Goal: Information Seeking & Learning: Find specific page/section

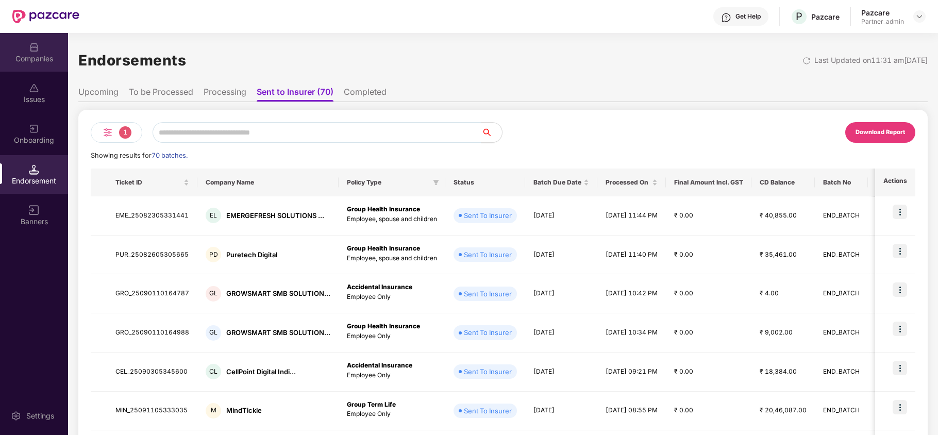
click at [38, 66] on div "Companies" at bounding box center [34, 52] width 68 height 39
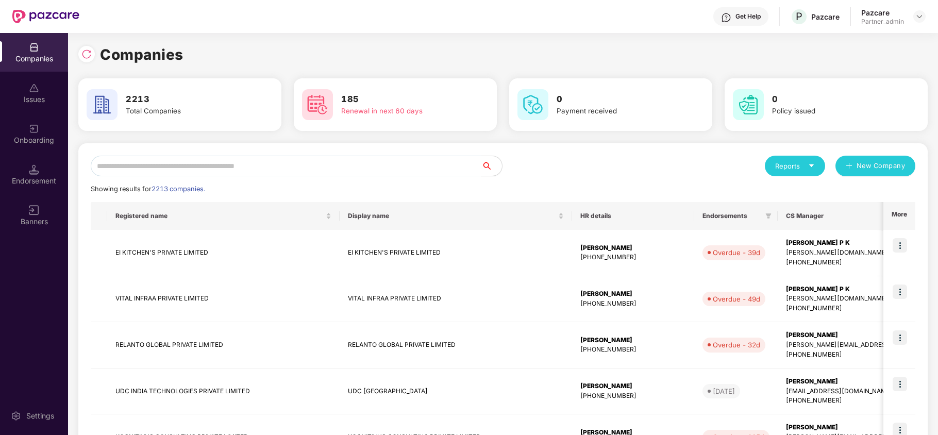
click at [169, 159] on input "text" at bounding box center [286, 166] width 391 height 21
paste input "********"
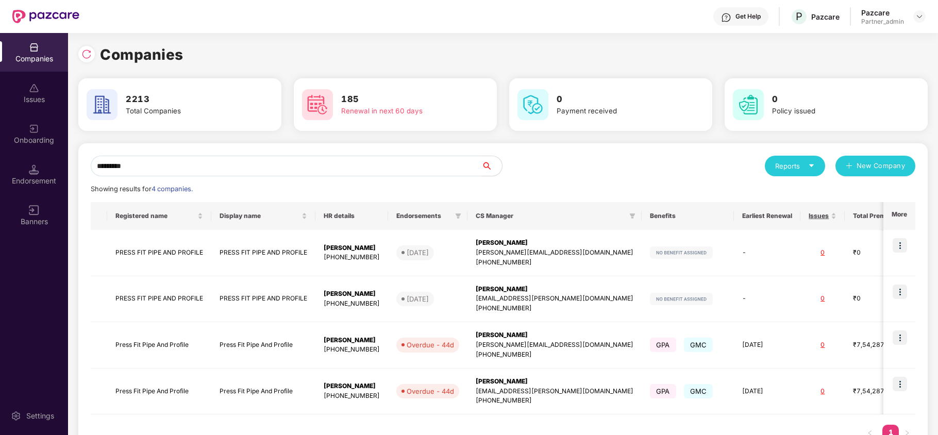
type input "*********"
click at [168, 343] on td "Press Fit Pipe And Profile" at bounding box center [159, 345] width 104 height 46
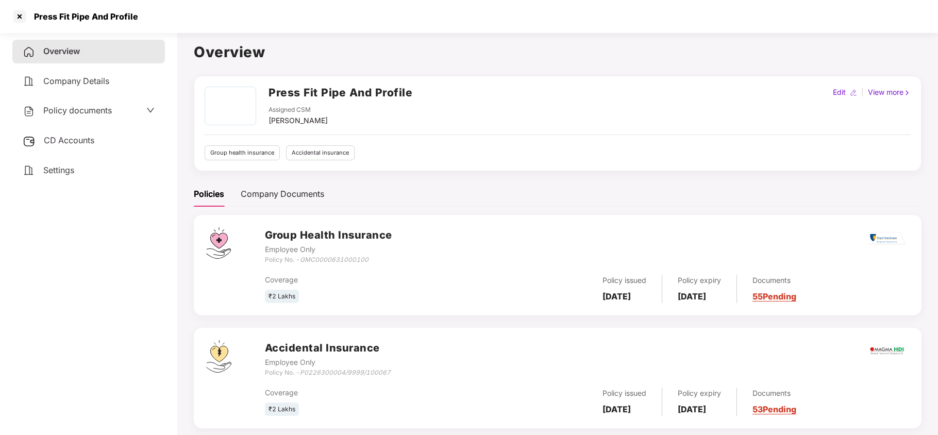
click at [82, 110] on span "Policy documents" at bounding box center [77, 110] width 69 height 10
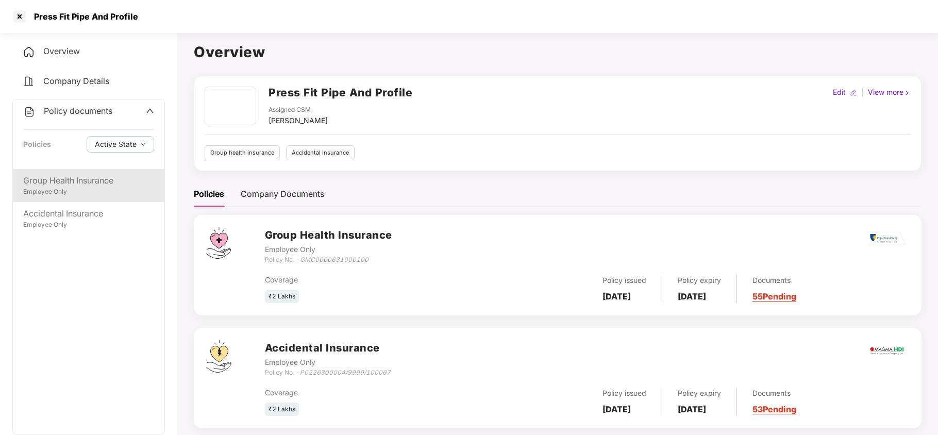
click at [75, 188] on div "Employee Only" at bounding box center [88, 192] width 131 height 10
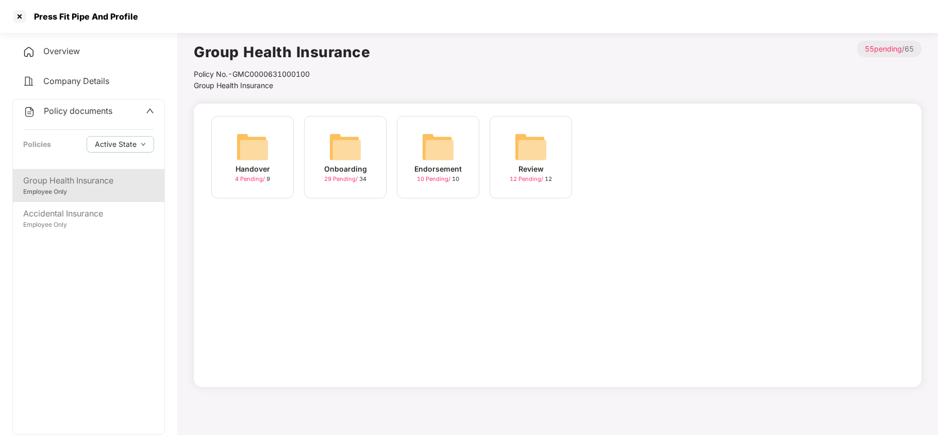
click at [346, 144] on img at bounding box center [345, 146] width 33 height 33
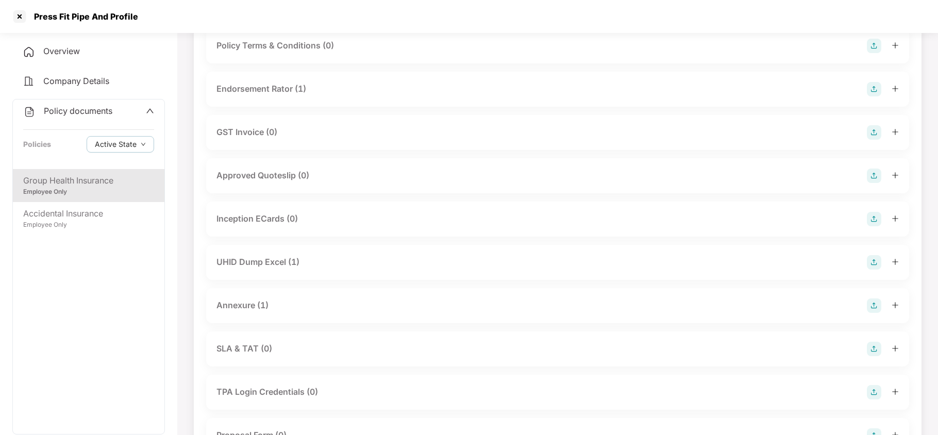
scroll to position [302, 0]
click at [21, 13] on div at bounding box center [19, 16] width 16 height 16
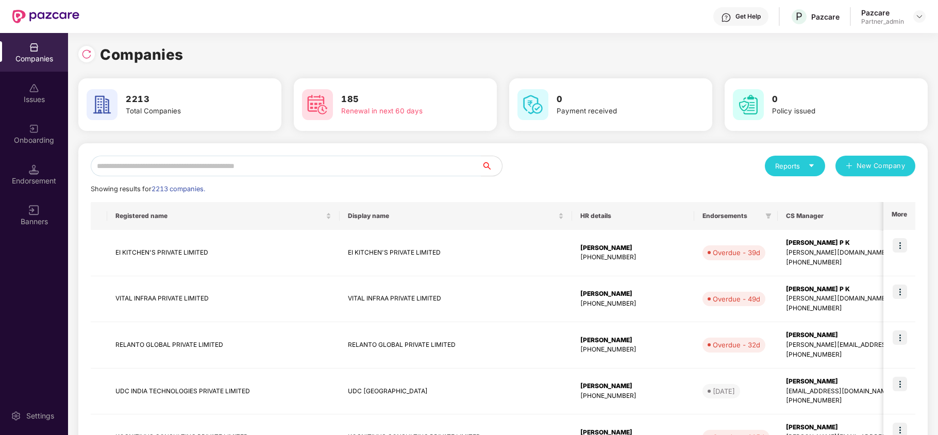
scroll to position [0, 0]
click at [128, 164] on input "text" at bounding box center [286, 166] width 391 height 21
paste input "********"
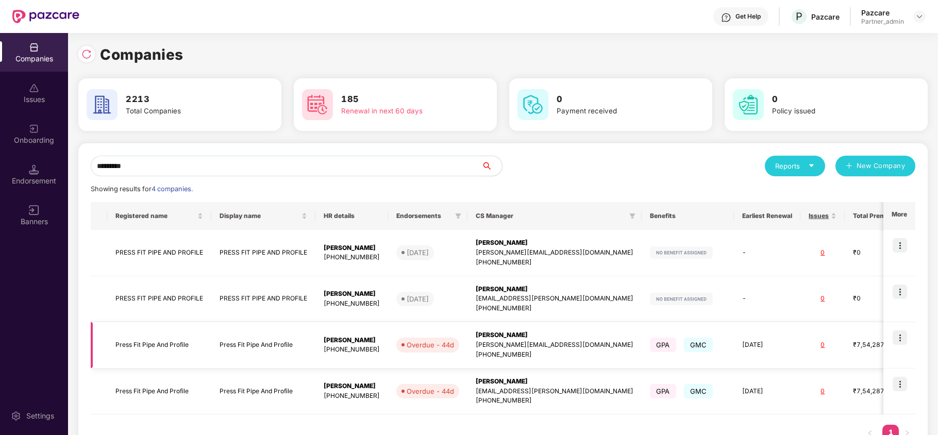
type input "*********"
click at [905, 335] on img at bounding box center [900, 337] width 14 height 14
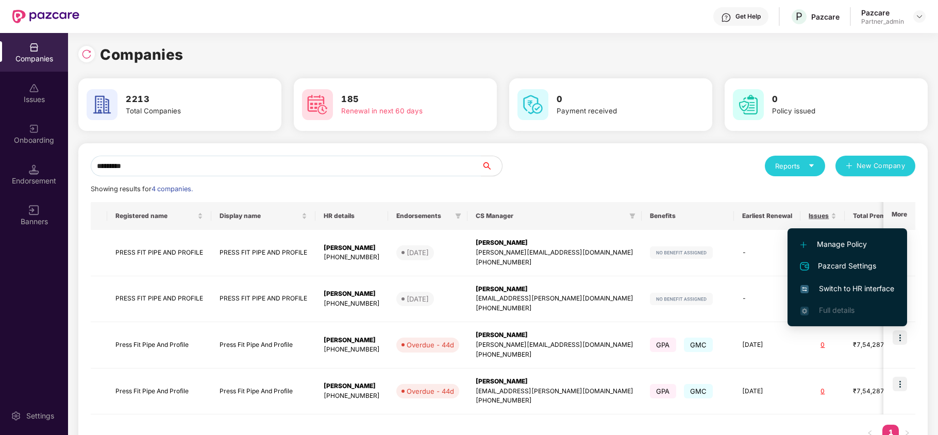
click at [843, 286] on span "Switch to HR interface" at bounding box center [848, 288] width 94 height 11
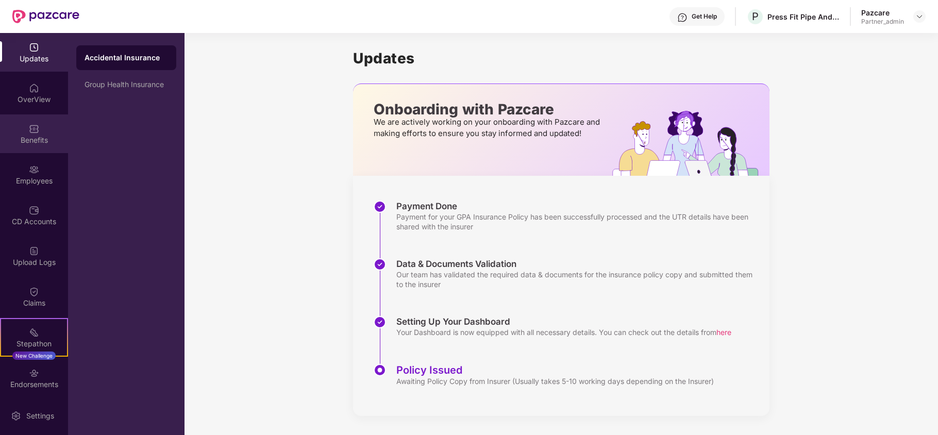
click at [37, 141] on div "Benefits" at bounding box center [34, 140] width 68 height 10
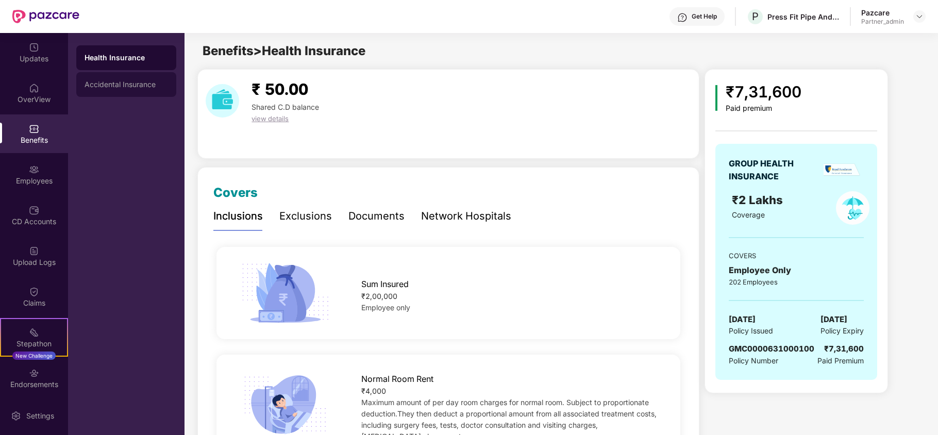
click at [112, 82] on div "Accidental Insurance" at bounding box center [127, 84] width 84 height 8
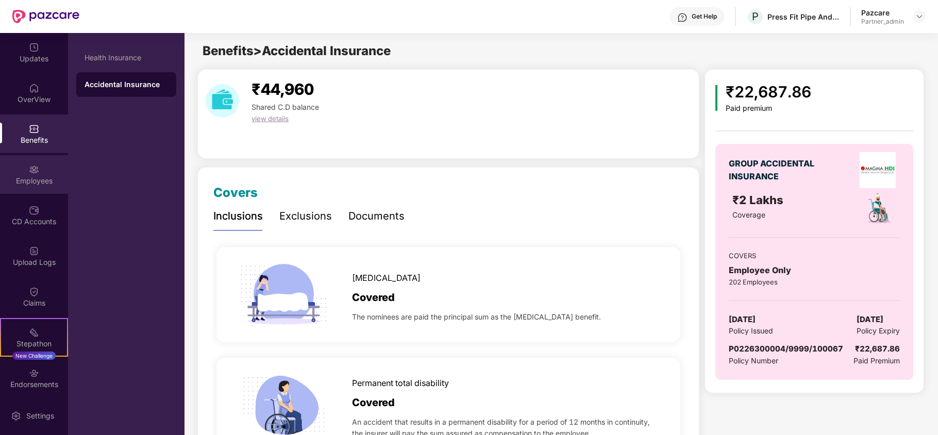
click at [35, 180] on div "Employees" at bounding box center [34, 181] width 68 height 10
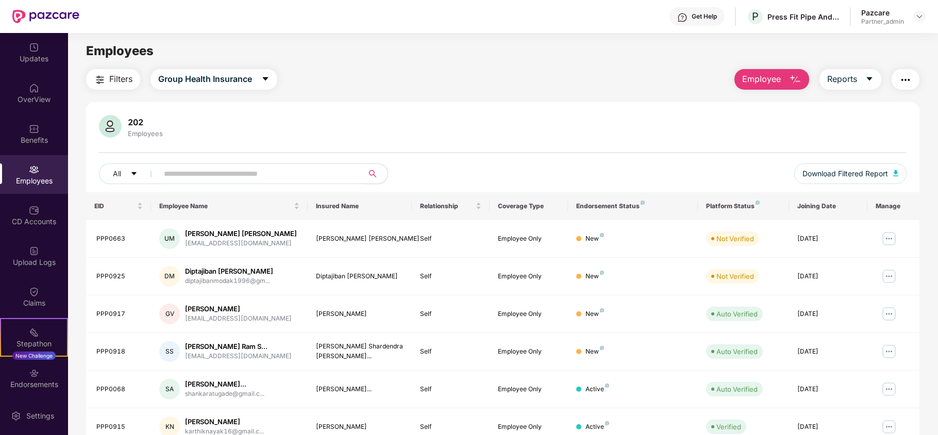
click at [120, 76] on span "Filters" at bounding box center [120, 79] width 23 height 13
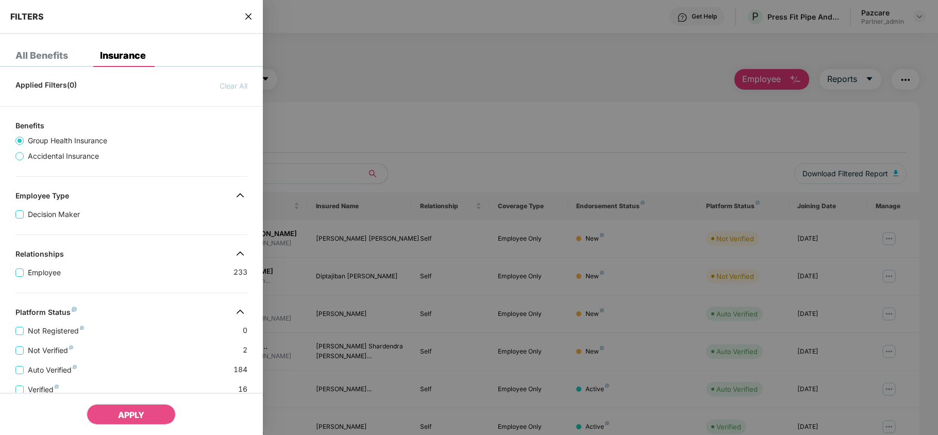
click at [139, 291] on div "Applied Filters(0) Clear All Benefits Group Health Insurance Accidental Insuran…" at bounding box center [131, 352] width 263 height 554
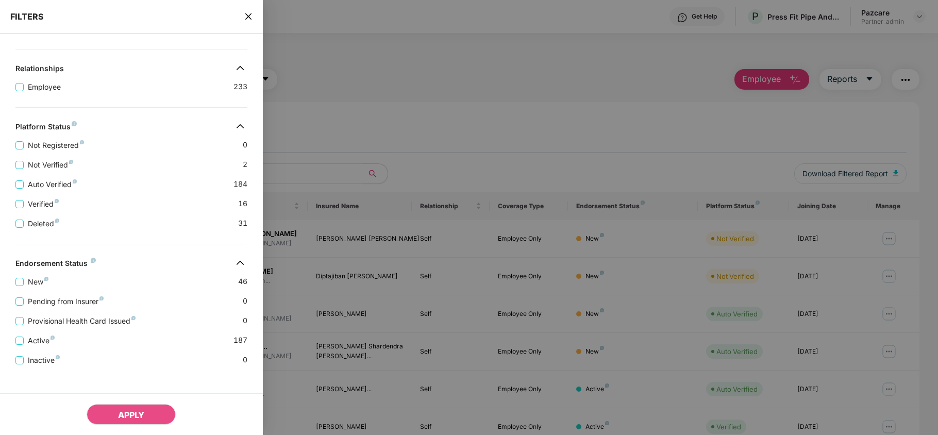
scroll to position [204, 0]
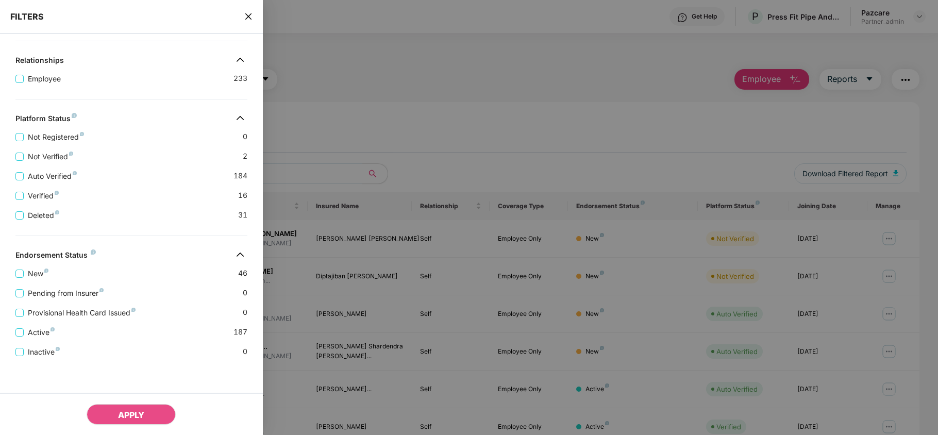
click at [250, 18] on icon "close" at bounding box center [248, 16] width 6 height 6
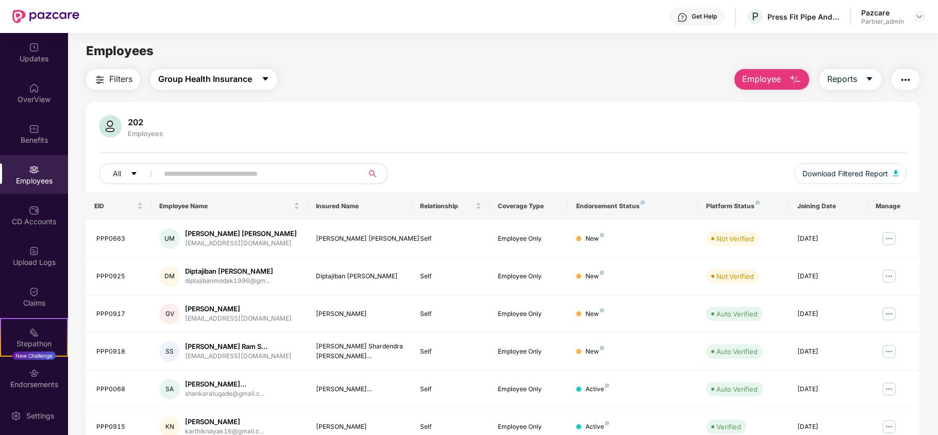
click at [222, 79] on span "Group Health Insurance" at bounding box center [205, 79] width 94 height 13
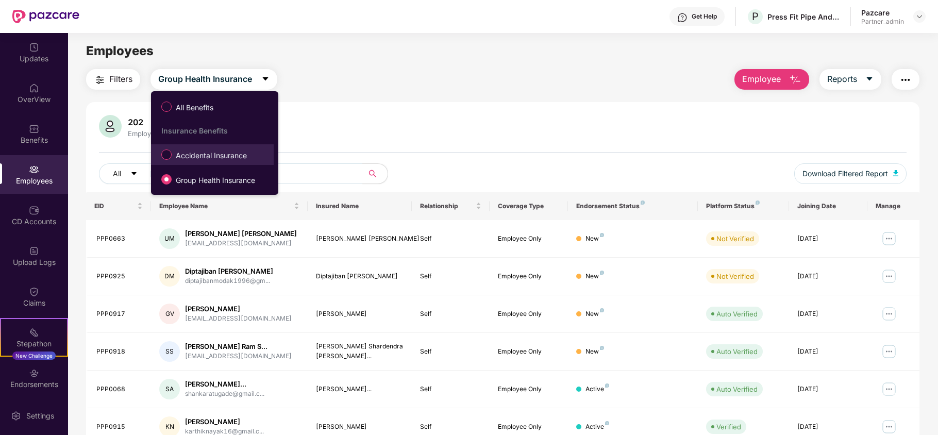
click at [196, 155] on span "Accidental Insurance" at bounding box center [211, 155] width 79 height 11
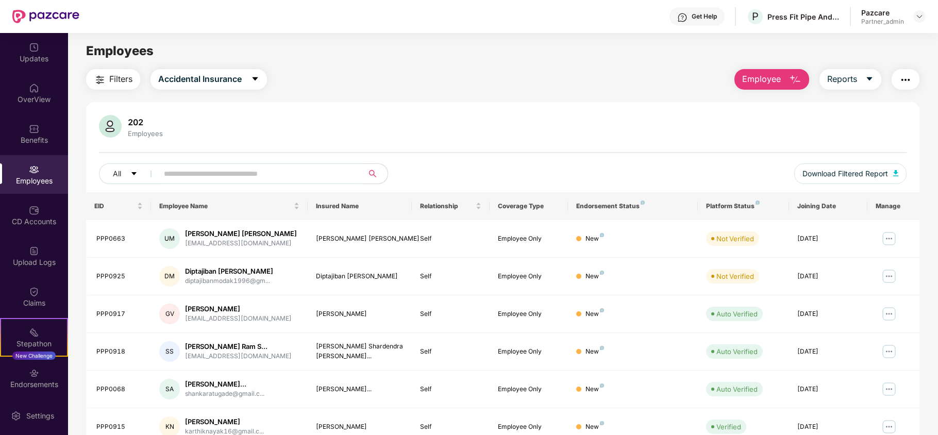
click at [124, 83] on span "Filters" at bounding box center [120, 79] width 23 height 13
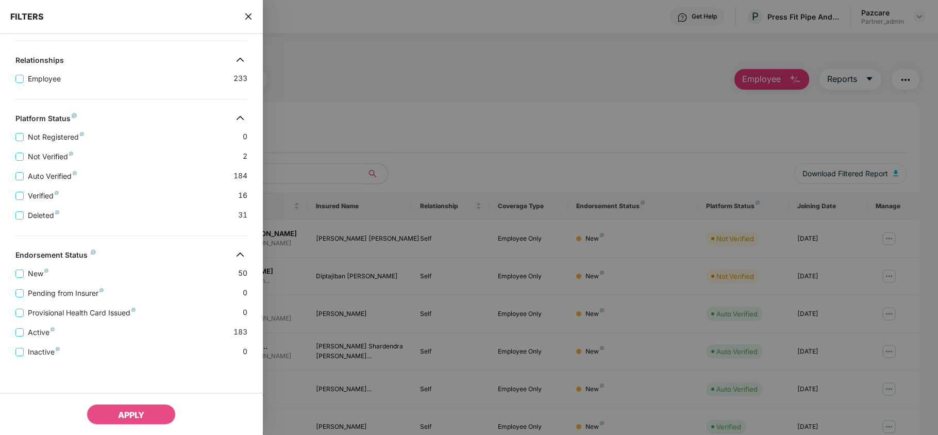
click at [168, 329] on div "Active 183" at bounding box center [131, 329] width 232 height 20
click at [249, 12] on icon "close" at bounding box center [248, 16] width 8 height 8
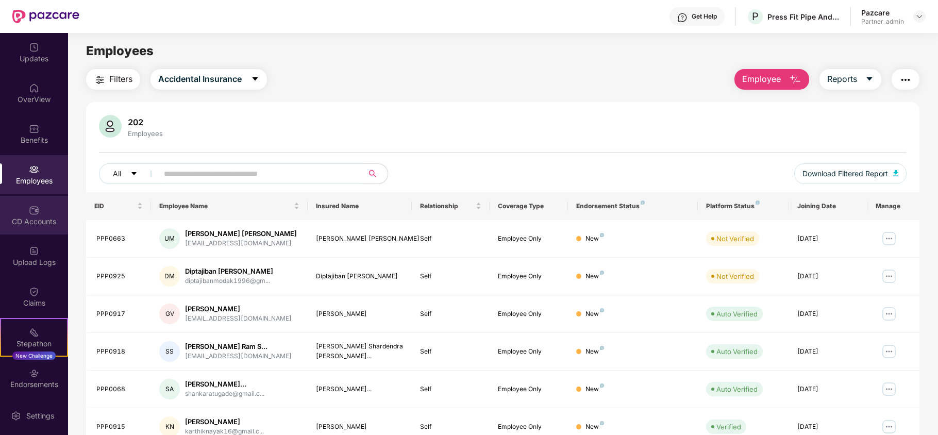
click at [33, 213] on img at bounding box center [34, 210] width 10 height 10
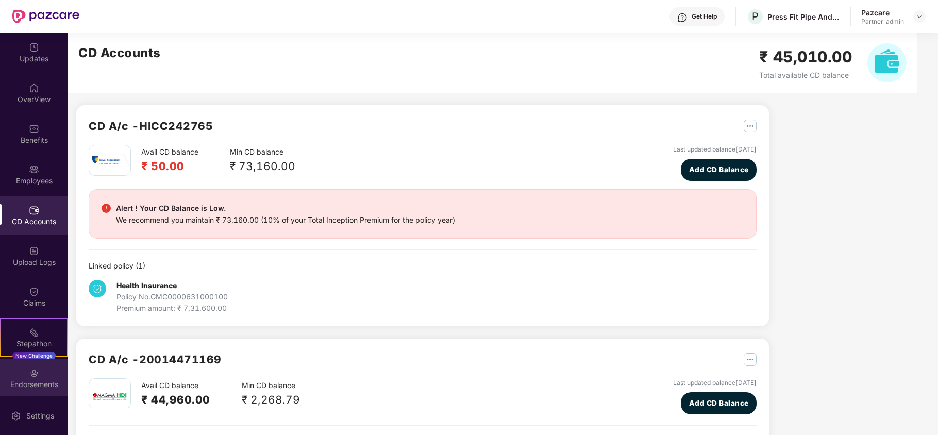
click at [33, 392] on div "Endorsements" at bounding box center [34, 378] width 68 height 39
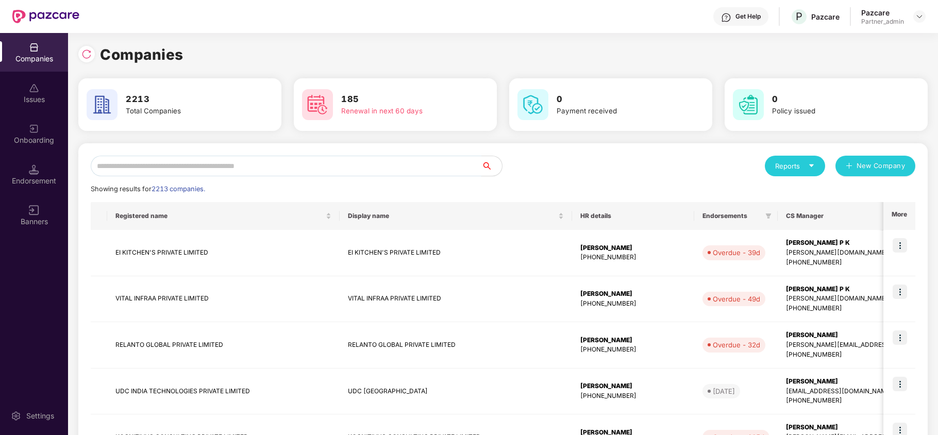
click at [149, 160] on input "text" at bounding box center [286, 166] width 391 height 21
paste input "********"
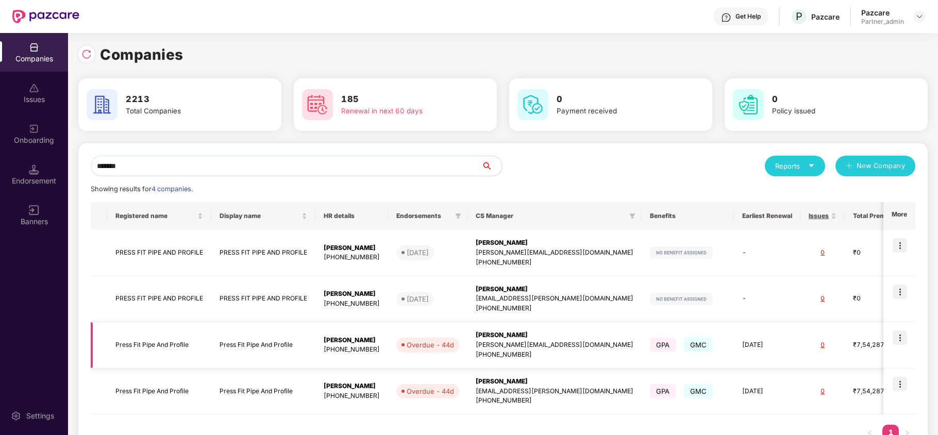
type input "*******"
click at [161, 348] on td "Press Fit Pipe And Profile" at bounding box center [159, 345] width 104 height 46
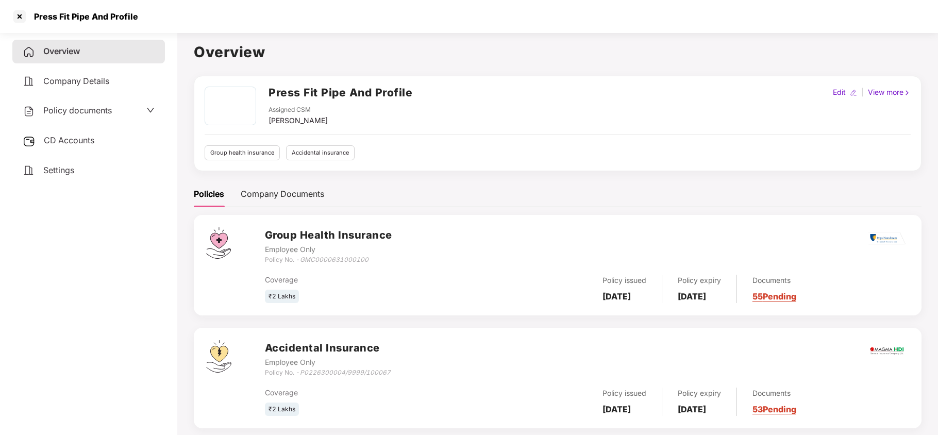
click at [69, 176] on div "Settings" at bounding box center [88, 171] width 153 height 24
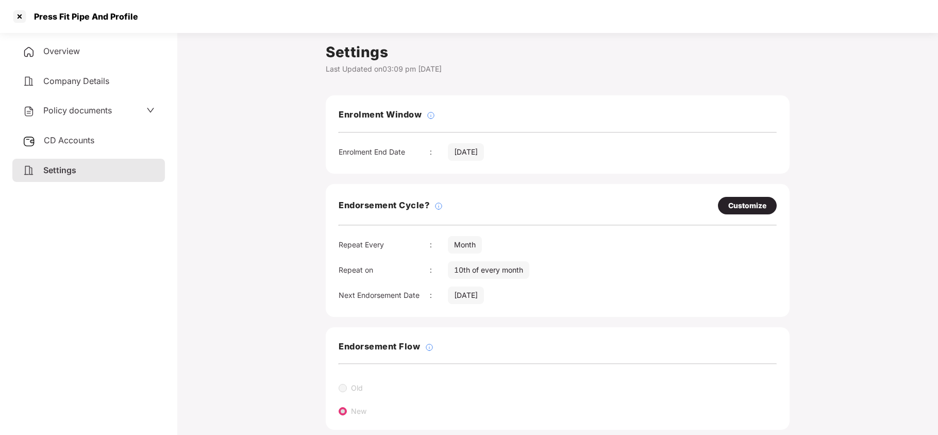
click at [87, 107] on span "Policy documents" at bounding box center [77, 110] width 69 height 10
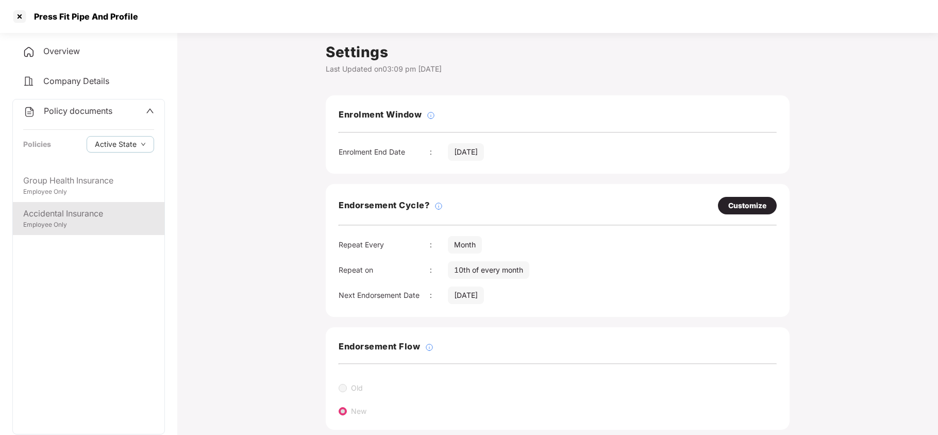
click at [56, 217] on div "Accidental Insurance" at bounding box center [88, 213] width 131 height 13
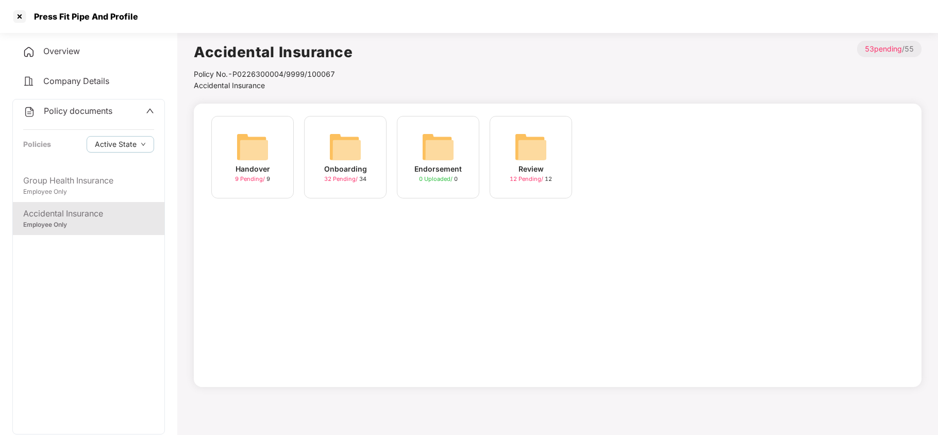
click at [339, 152] on img at bounding box center [345, 146] width 33 height 33
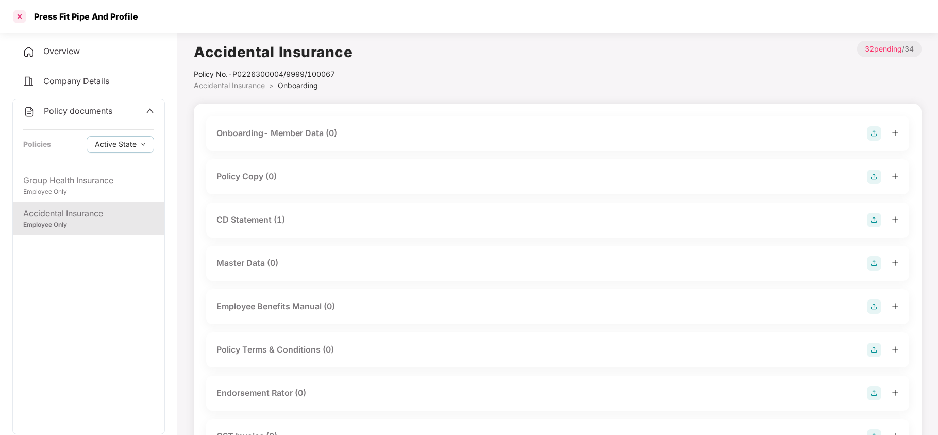
click at [17, 22] on div at bounding box center [19, 16] width 16 height 16
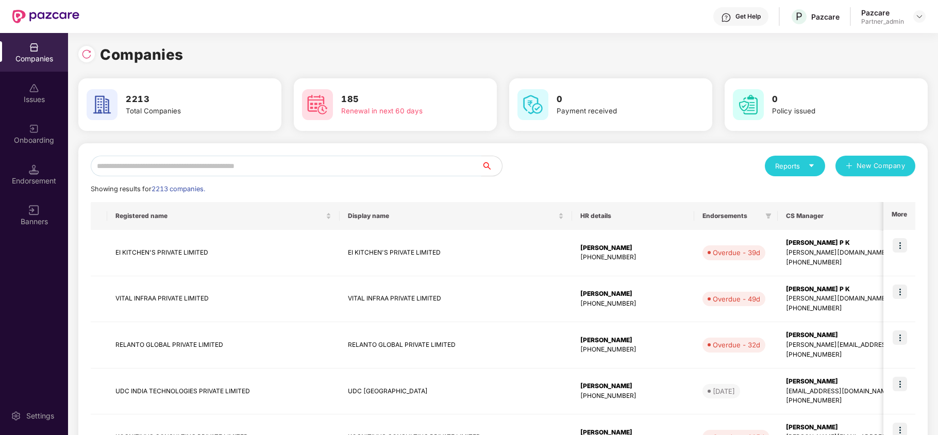
click at [178, 172] on input "text" at bounding box center [286, 166] width 391 height 21
paste input "*********"
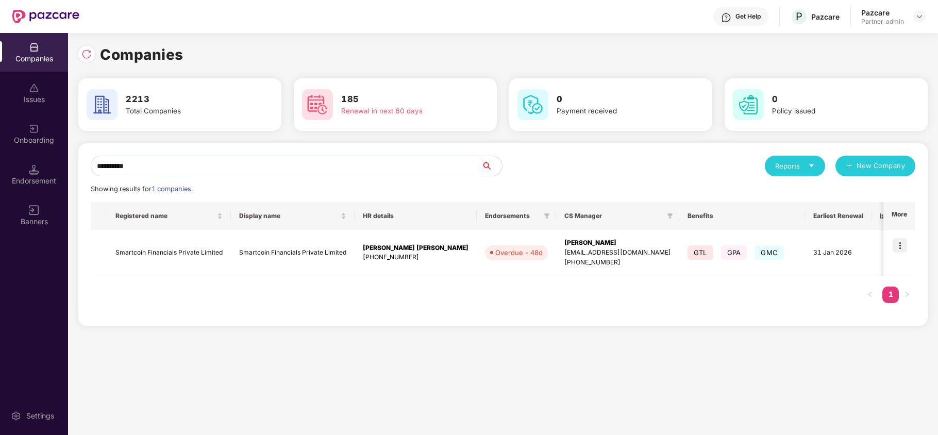
type input "*********"
click at [340, 363] on div "Companies 2213 Total Companies 185 Renewal in next 60 days 0 Payment received 0…" at bounding box center [503, 234] width 870 height 402
click at [899, 244] on img at bounding box center [900, 245] width 14 height 14
click at [165, 254] on td "Smartcoin Financials Private Limited" at bounding box center [169, 253] width 124 height 46
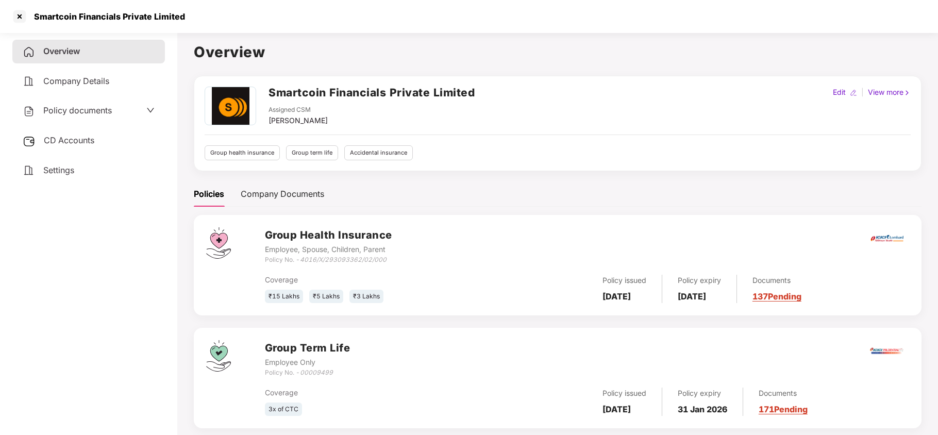
click at [79, 114] on span "Policy documents" at bounding box center [77, 110] width 69 height 10
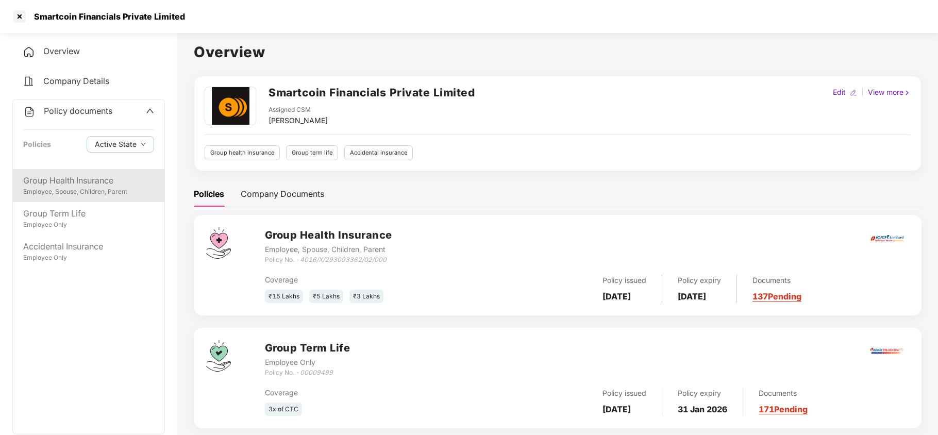
click at [85, 190] on div "Employee, Spouse, Children, Parent" at bounding box center [88, 192] width 131 height 10
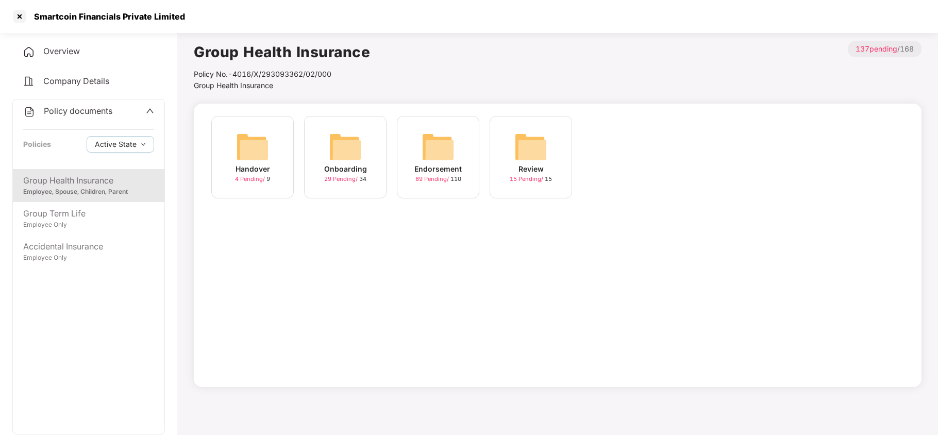
click at [438, 155] on img at bounding box center [438, 146] width 33 height 33
click at [619, 146] on img at bounding box center [623, 146] width 33 height 33
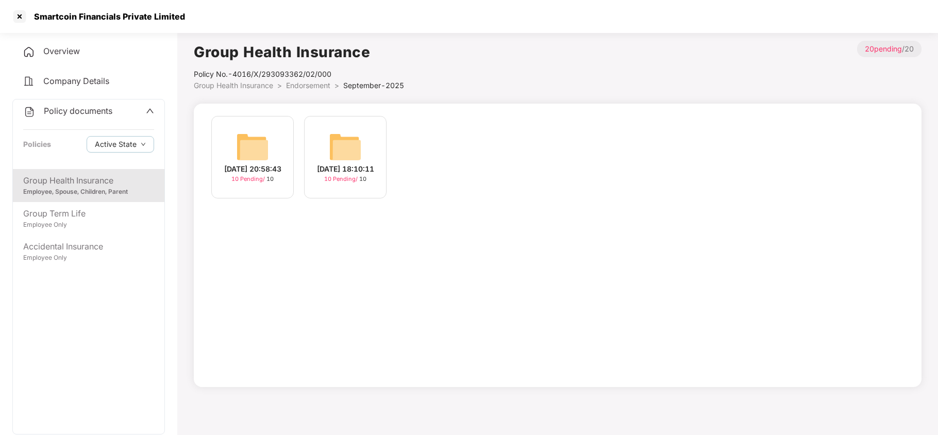
click at [310, 87] on span "Endorsement" at bounding box center [308, 85] width 44 height 9
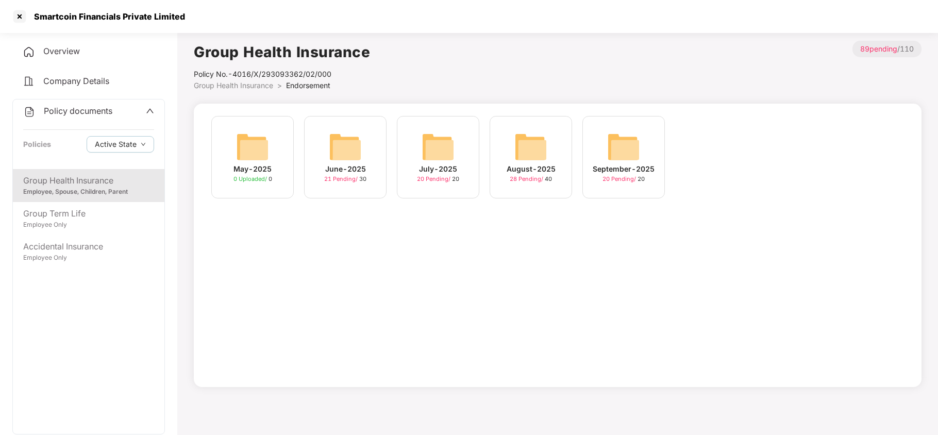
click at [351, 161] on img at bounding box center [345, 146] width 33 height 33
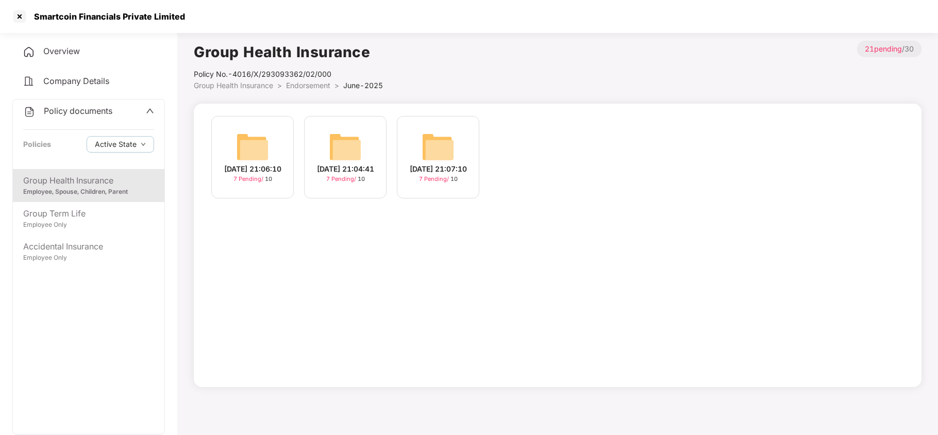
click at [434, 157] on img at bounding box center [438, 146] width 33 height 33
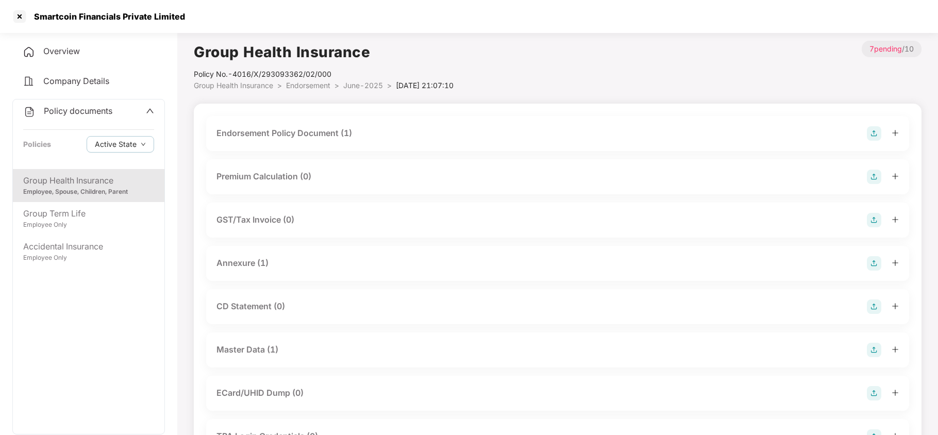
click at [269, 353] on div "Master Data (1)" at bounding box center [248, 349] width 62 height 13
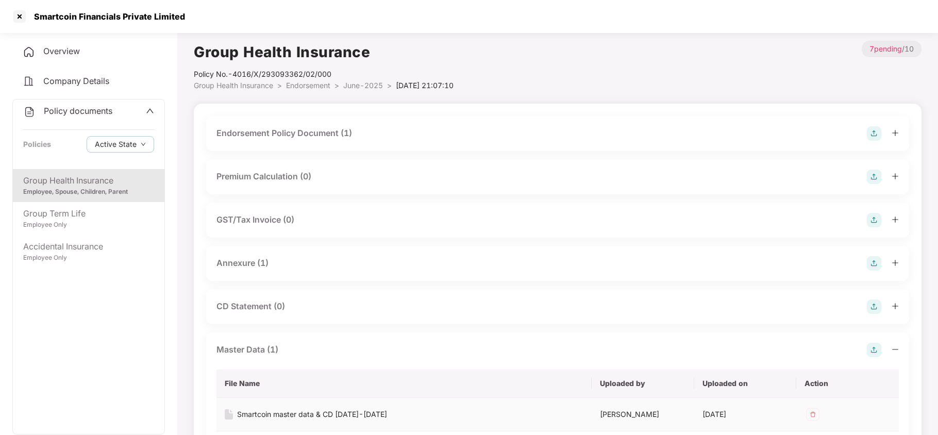
click at [271, 414] on div "Smartcoin master data & CD 2025-2026" at bounding box center [312, 414] width 150 height 11
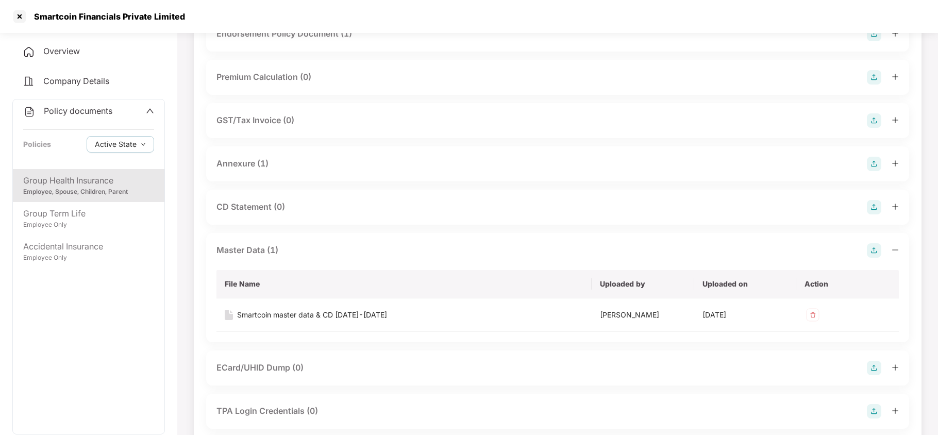
scroll to position [110, 0]
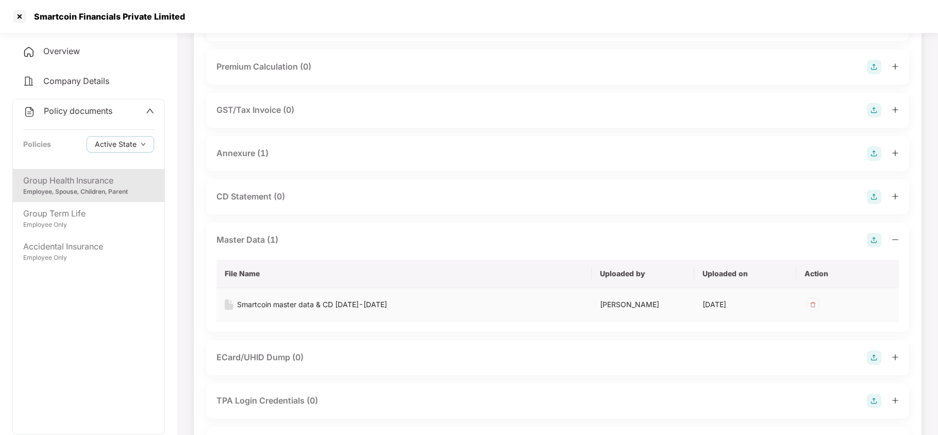
click at [342, 304] on div "Smartcoin master data & CD 2025-2026" at bounding box center [312, 304] width 150 height 11
click at [19, 16] on div at bounding box center [19, 16] width 16 height 16
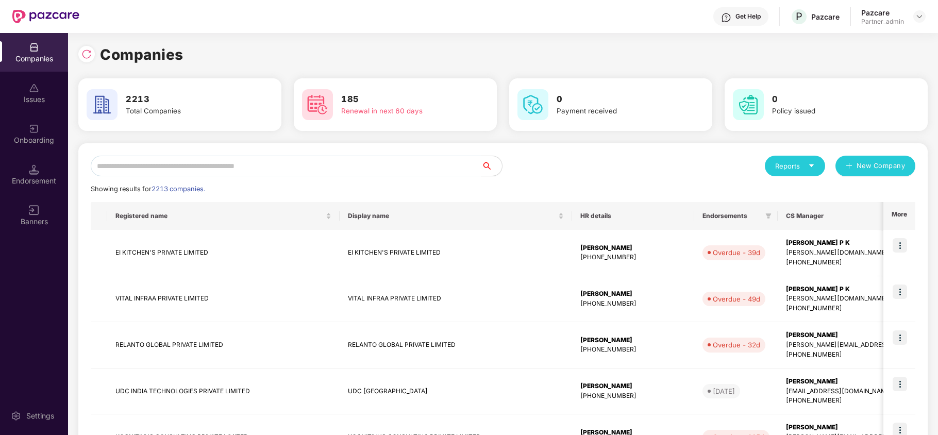
scroll to position [0, 0]
click at [240, 172] on input "text" at bounding box center [286, 166] width 391 height 21
paste input "*********"
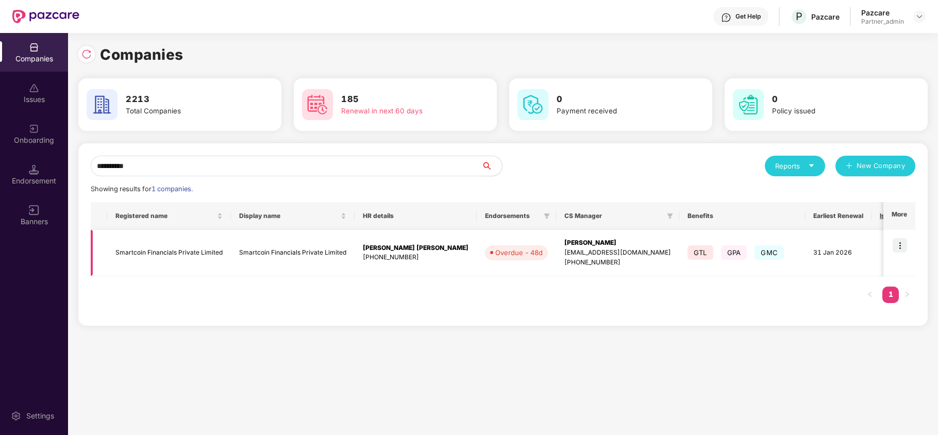
type input "*********"
click at [902, 241] on img at bounding box center [900, 245] width 14 height 14
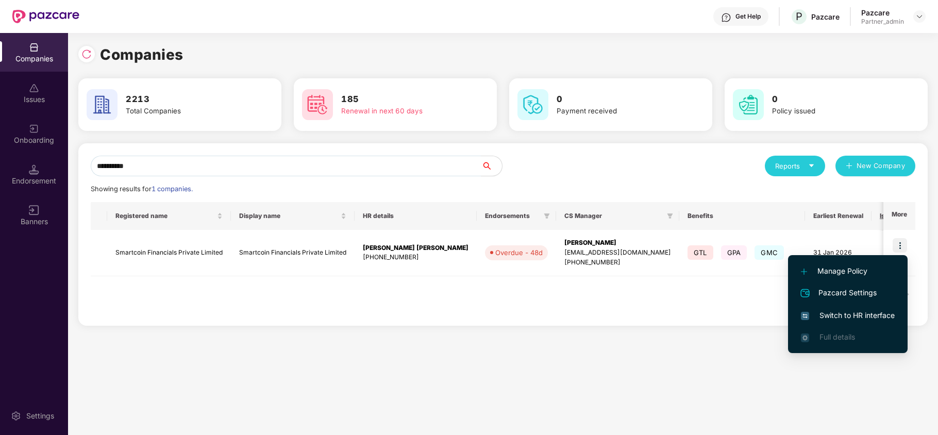
click at [829, 313] on span "Switch to HR interface" at bounding box center [848, 315] width 94 height 11
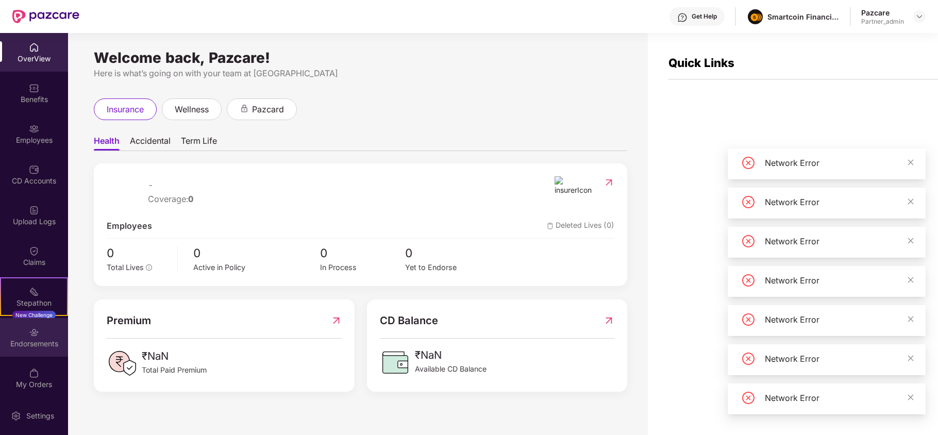
click at [36, 343] on div "Endorsements" at bounding box center [34, 344] width 68 height 10
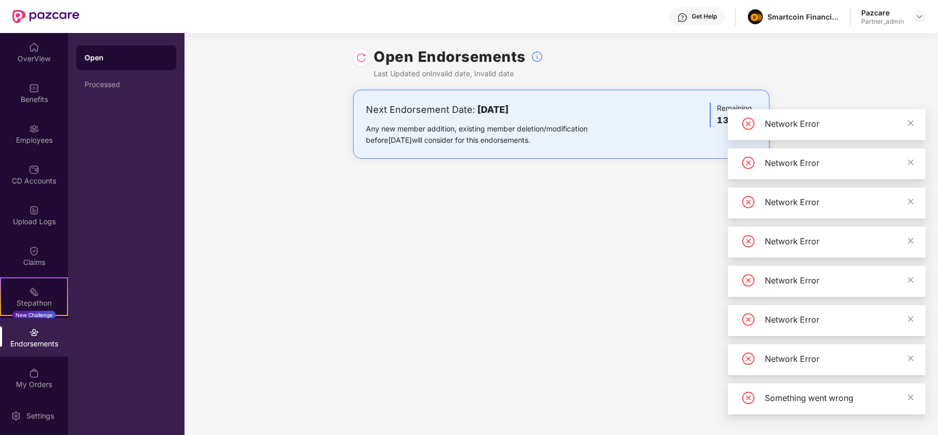
click at [36, 339] on div "Endorsements" at bounding box center [34, 344] width 68 height 10
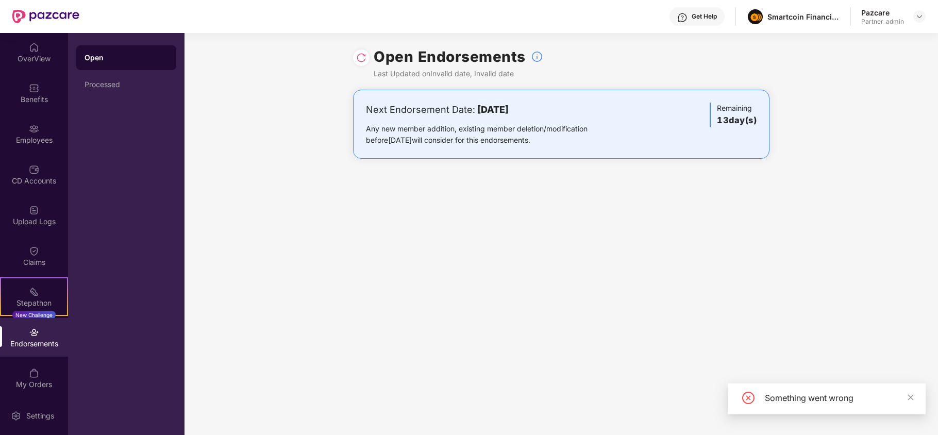
click at [362, 59] on img at bounding box center [361, 58] width 10 height 10
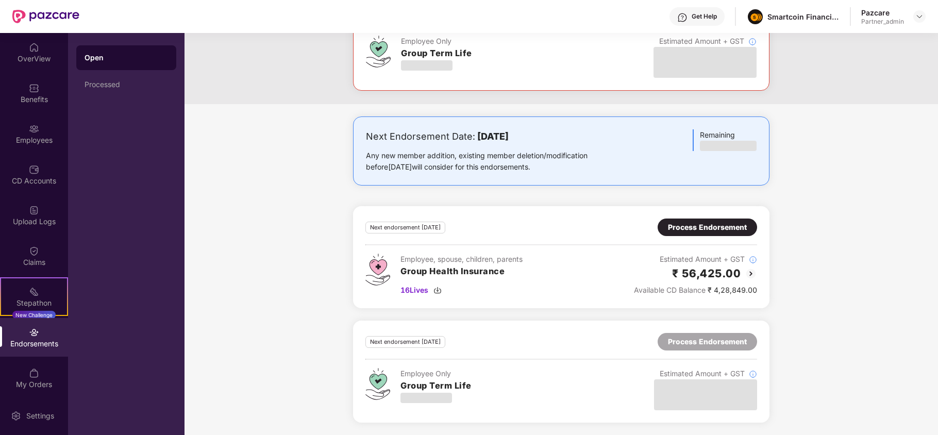
scroll to position [801, 0]
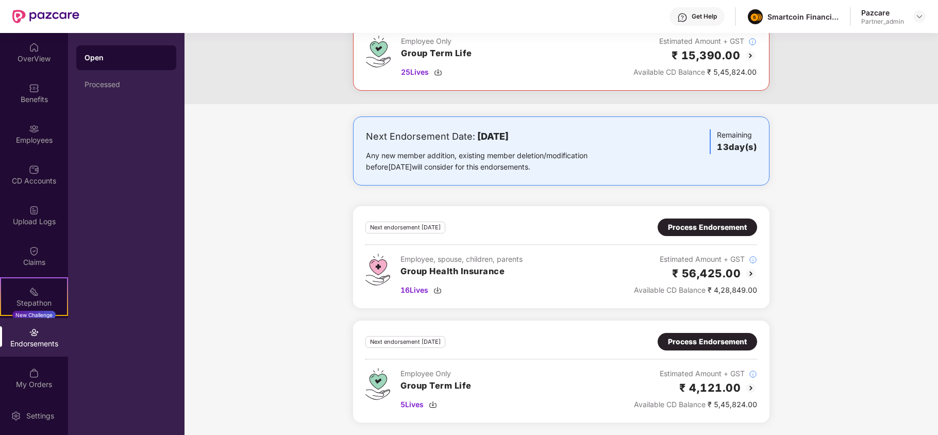
scroll to position [801, 0]
click at [735, 228] on div "Process Endorsement" at bounding box center [707, 227] width 79 height 11
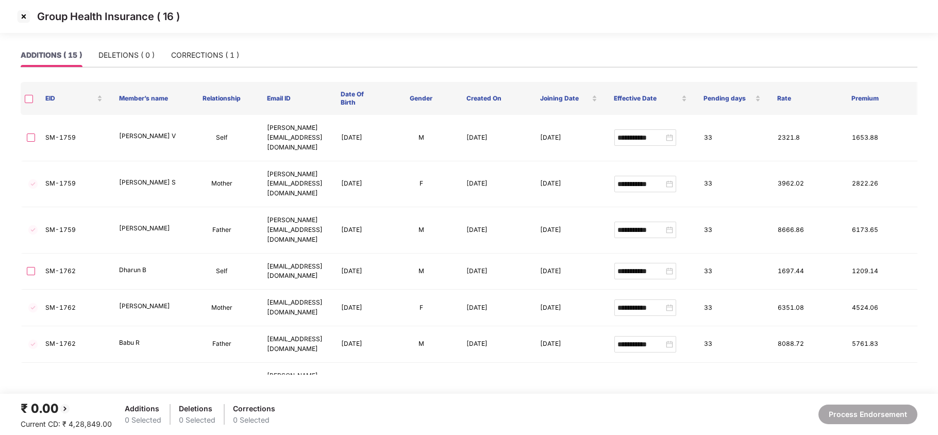
click at [29, 13] on img at bounding box center [23, 16] width 16 height 16
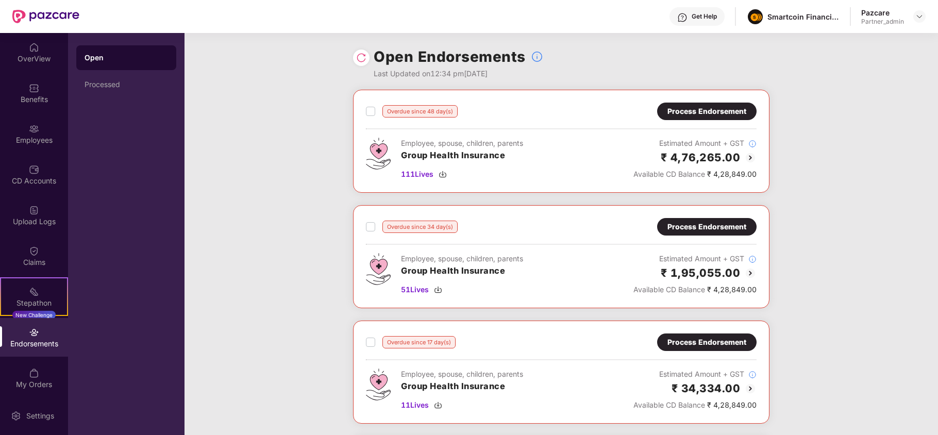
click at [46, 147] on div "Employees" at bounding box center [34, 133] width 68 height 39
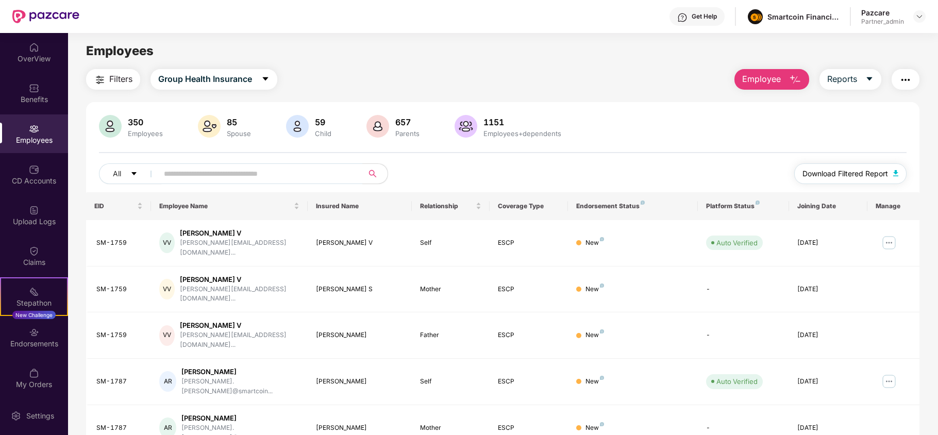
click at [817, 170] on span "Download Filtered Report" at bounding box center [846, 173] width 86 height 11
click at [20, 97] on div "Benefits" at bounding box center [34, 99] width 68 height 10
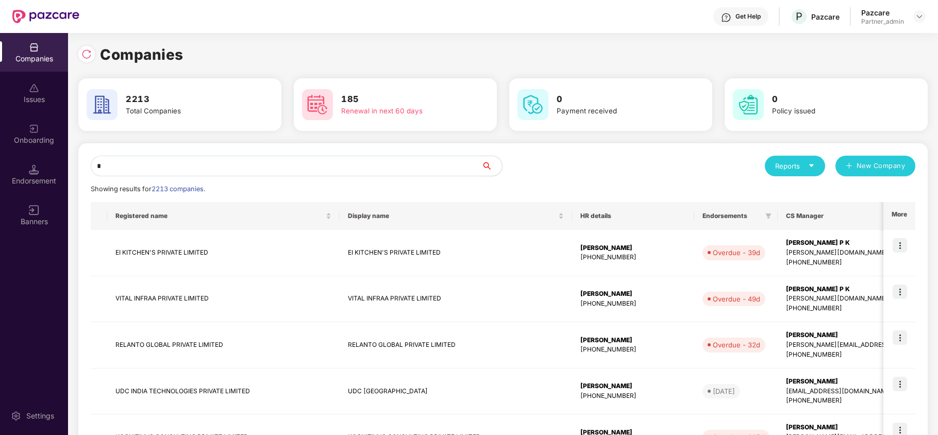
click at [153, 164] on input "*" at bounding box center [286, 166] width 391 height 21
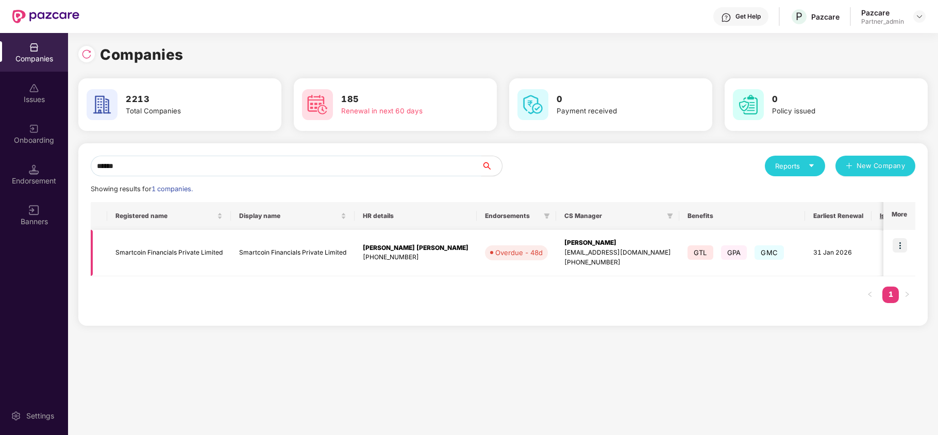
type input "******"
click at [139, 257] on td "Smartcoin Financials Private Limited" at bounding box center [169, 253] width 124 height 46
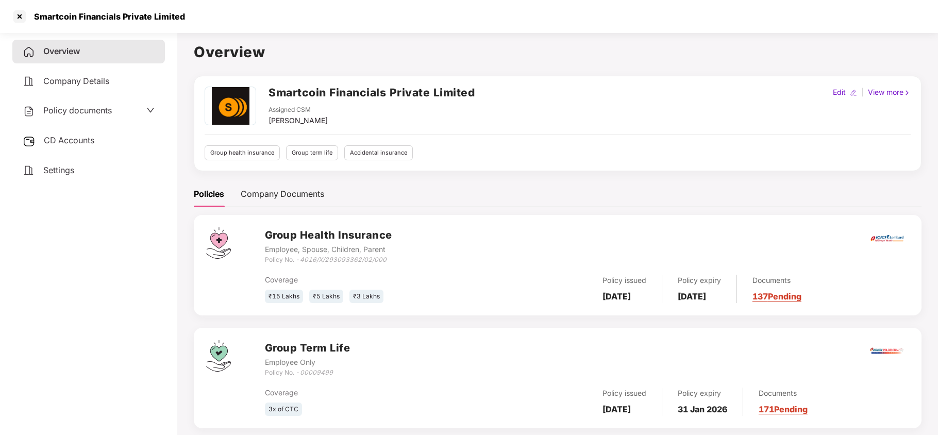
click at [77, 112] on span "Policy documents" at bounding box center [77, 110] width 69 height 10
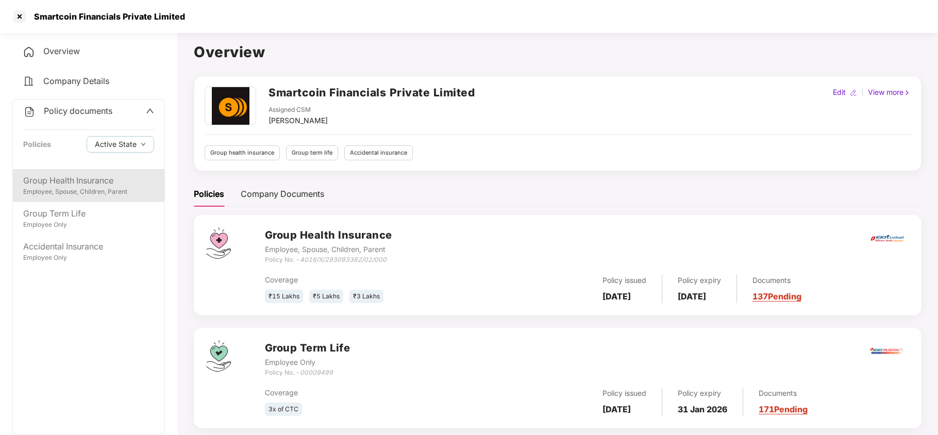
click at [84, 190] on div "Employee, Spouse, Children, Parent" at bounding box center [88, 192] width 131 height 10
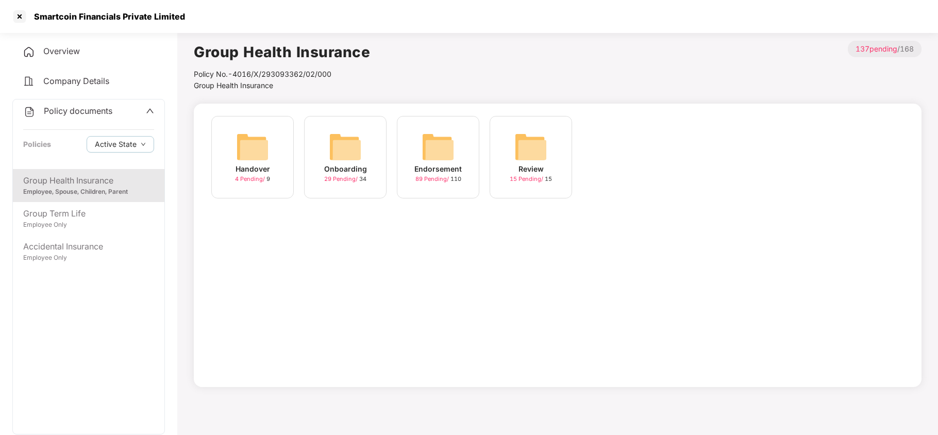
click at [354, 146] on img at bounding box center [345, 146] width 33 height 33
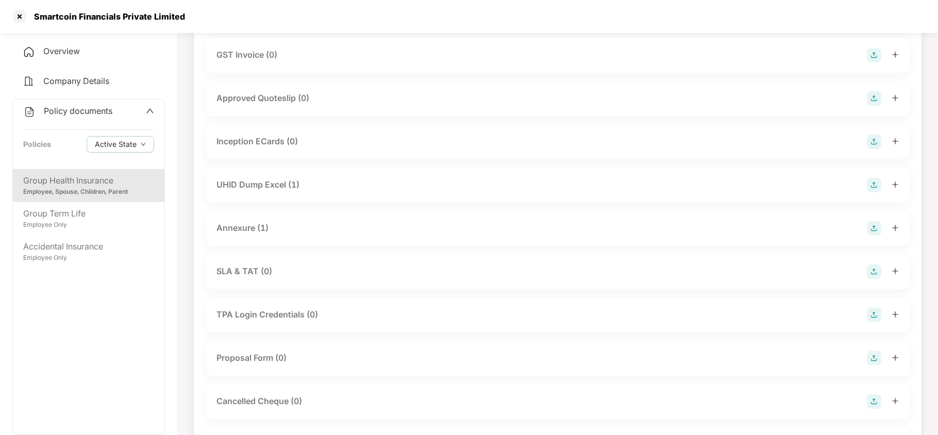
scroll to position [385, 0]
click at [266, 227] on div "Annexure (1)" at bounding box center [243, 225] width 52 height 13
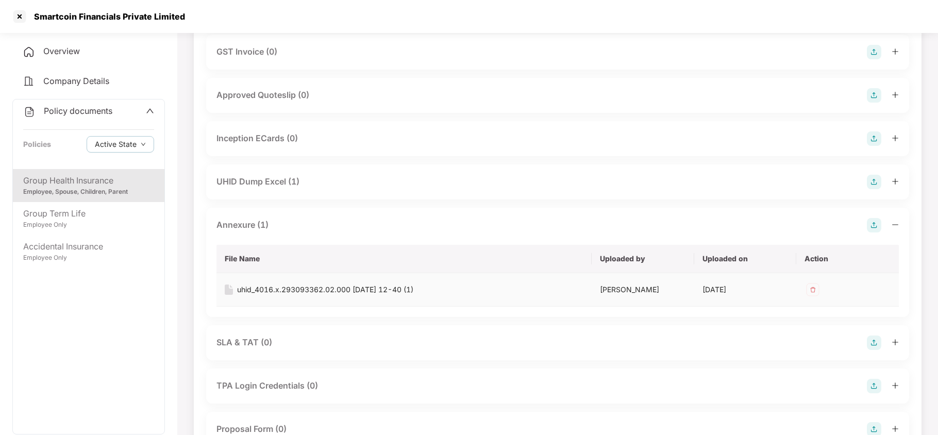
click at [342, 290] on div "uhid_4016.x.293093362.02.000 [DATE] 12-40 (1)" at bounding box center [325, 289] width 176 height 11
